Goal: Information Seeking & Learning: Learn about a topic

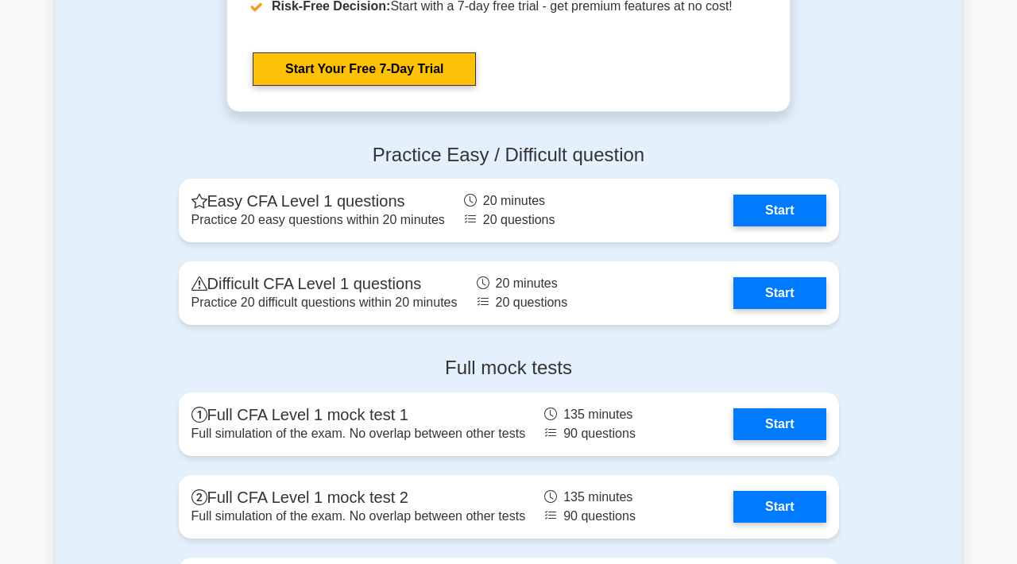
scroll to position [1952, 0]
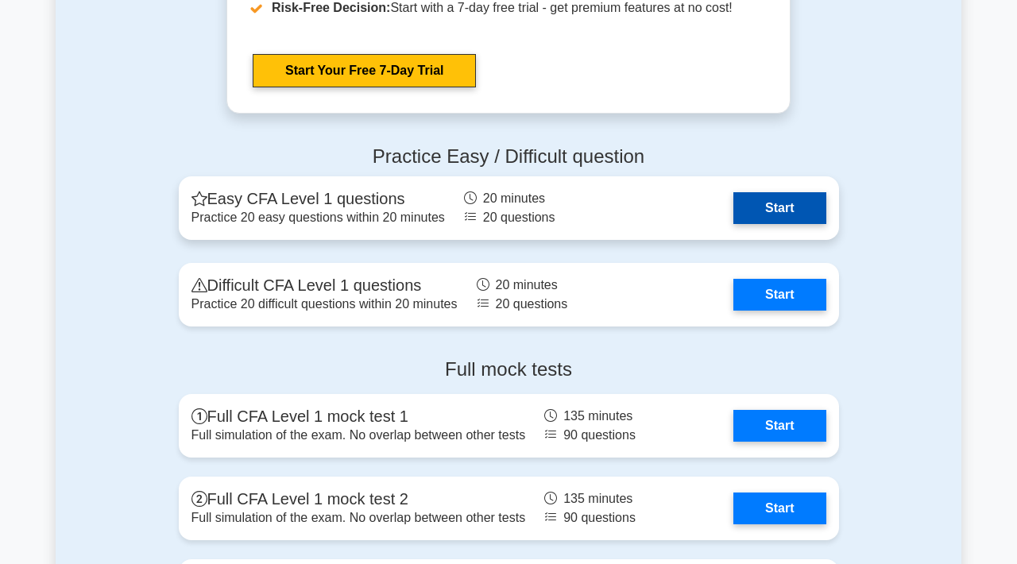
click at [740, 214] on link "Start" at bounding box center [779, 208] width 92 height 32
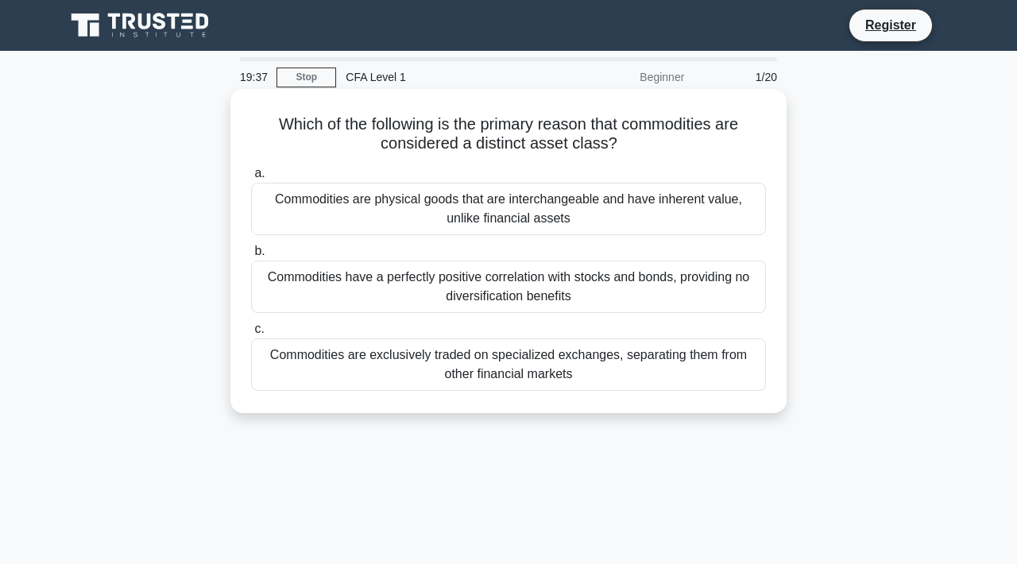
click at [727, 219] on div "Commodities are physical goods that are interchangeable and have inherent value…" at bounding box center [508, 209] width 515 height 52
click at [251, 179] on input "a. Commodities are physical goods that are interchangeable and have inherent va…" at bounding box center [251, 173] width 0 height 10
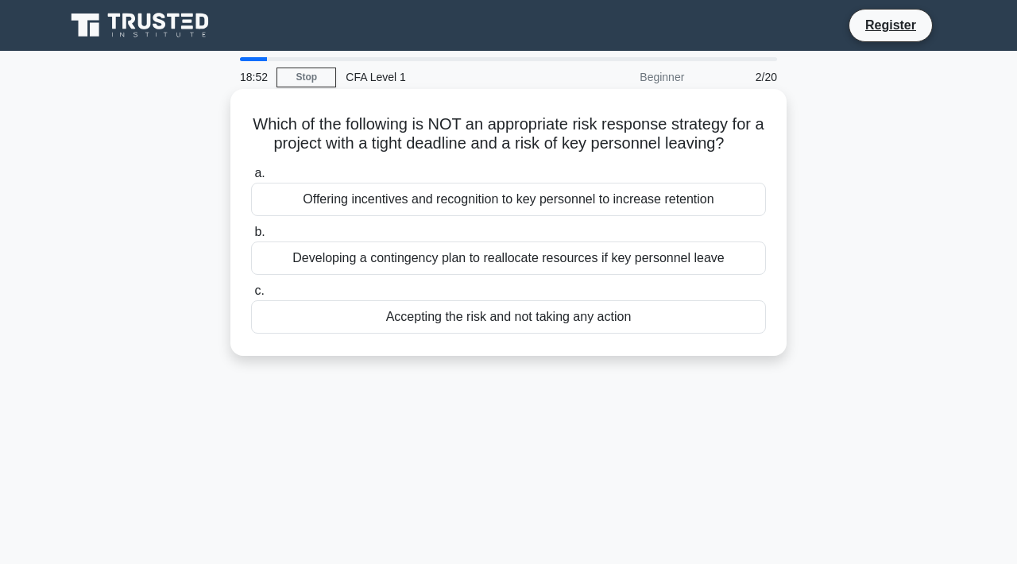
click at [636, 316] on div "Accepting the risk and not taking any action" at bounding box center [508, 316] width 515 height 33
click at [251, 296] on input "c. Accepting the risk and not taking any action" at bounding box center [251, 291] width 0 height 10
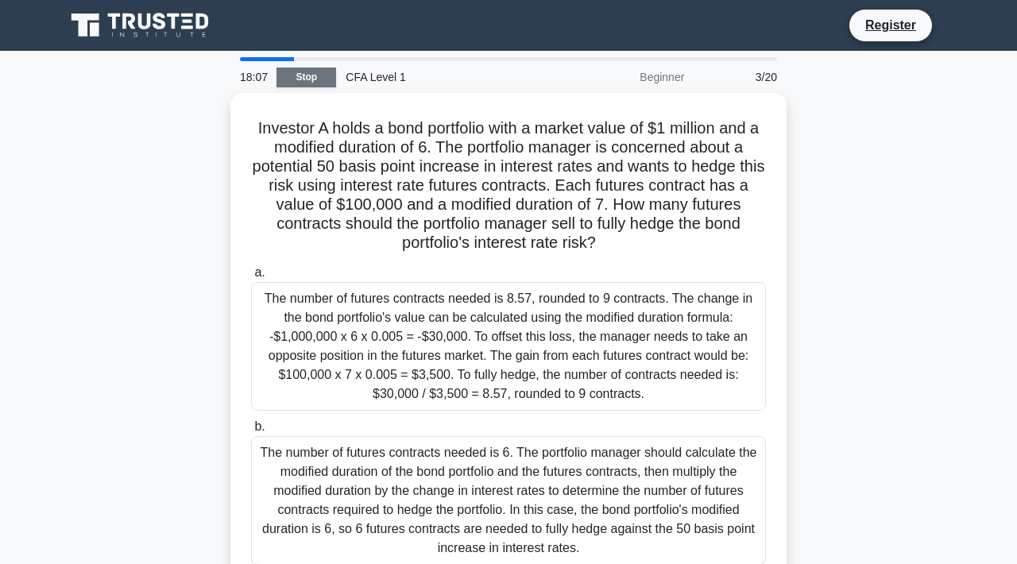
click at [311, 77] on link "Stop" at bounding box center [306, 78] width 60 height 20
